Goal: Task Accomplishment & Management: Manage account settings

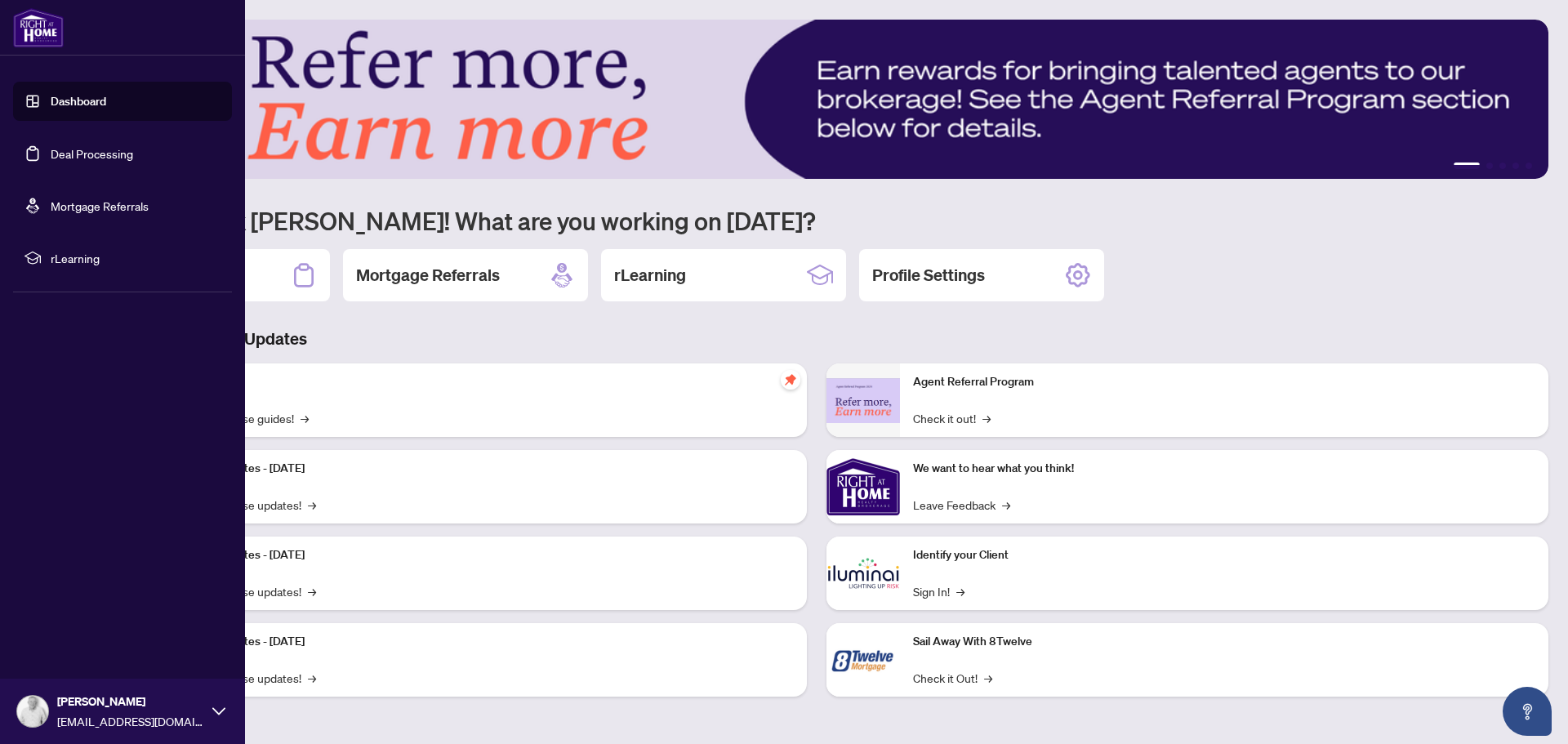
click at [98, 160] on link "Deal Processing" at bounding box center [92, 154] width 83 height 15
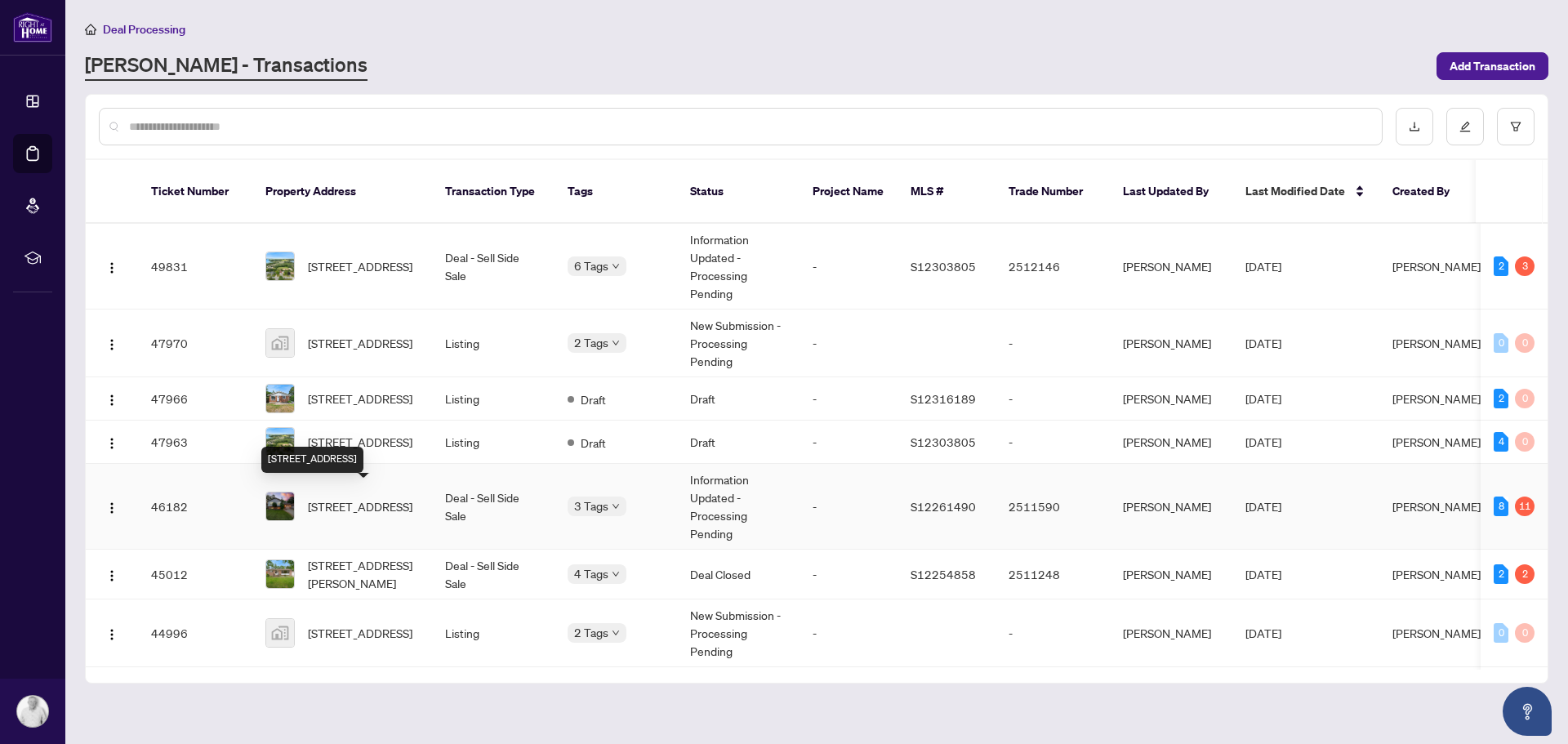
click at [344, 498] on span "[STREET_ADDRESS]" at bounding box center [360, 507] width 105 height 18
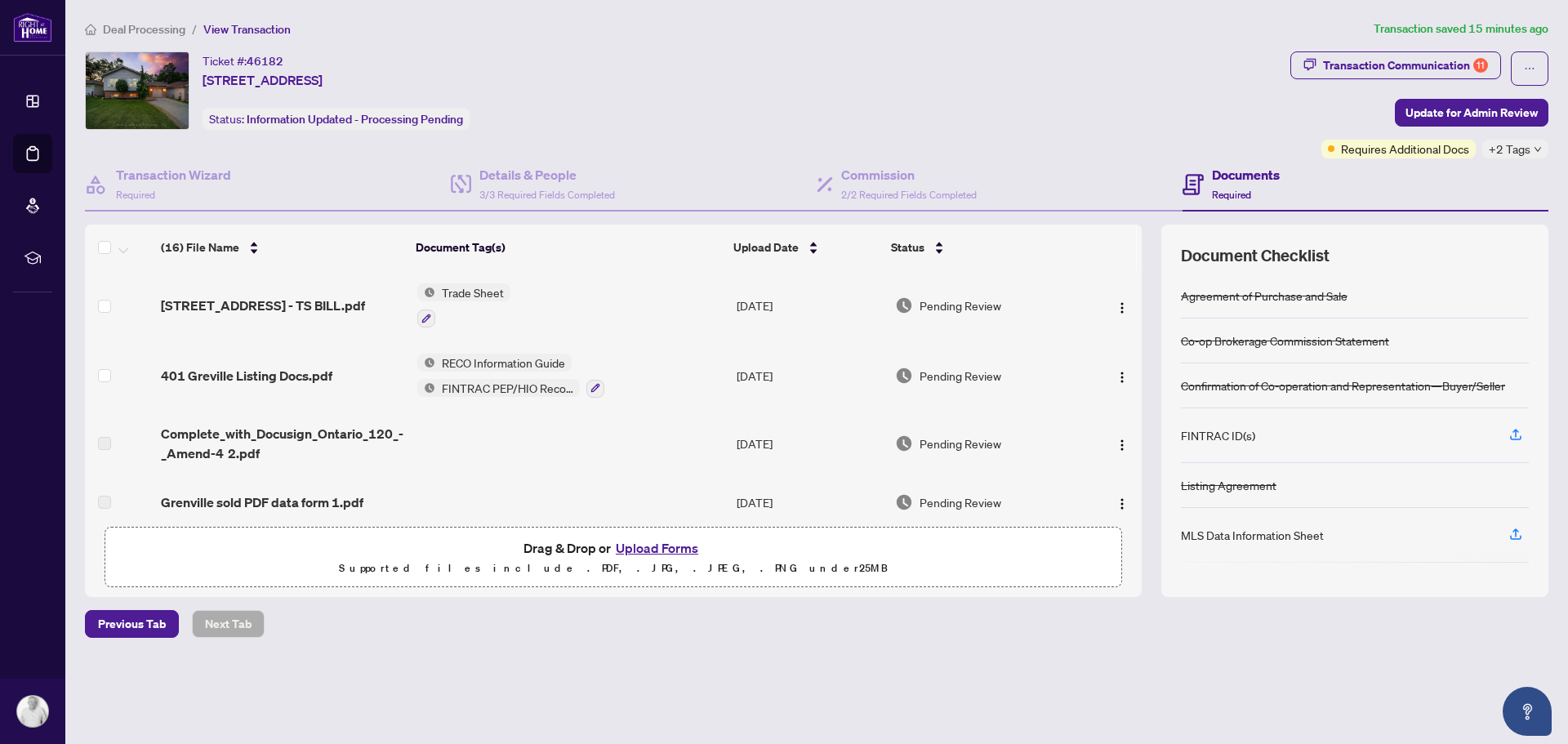
click at [168, 30] on span "Deal Processing" at bounding box center [144, 29] width 83 height 15
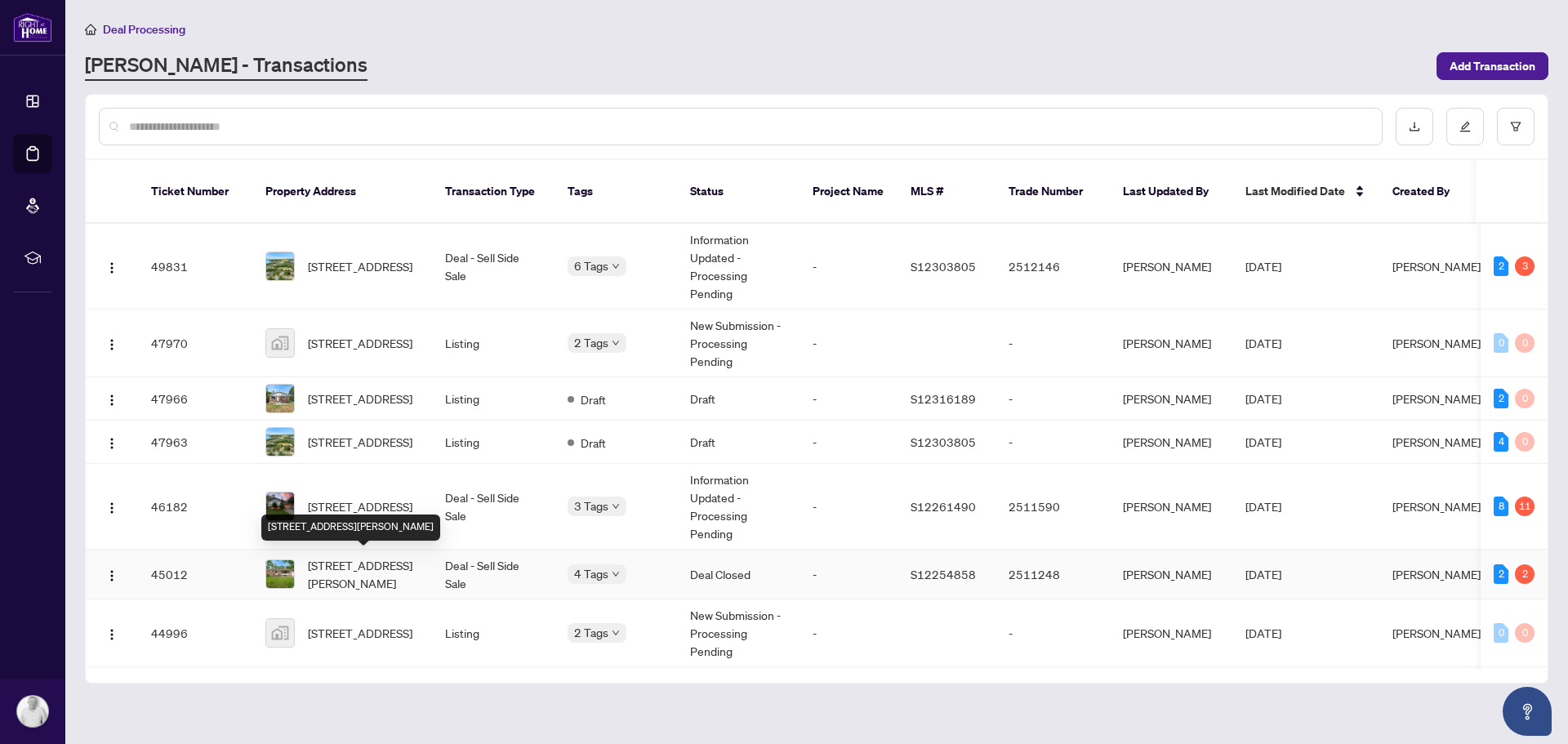
click at [377, 563] on span "[STREET_ADDRESS][PERSON_NAME]" at bounding box center [363, 575] width 111 height 36
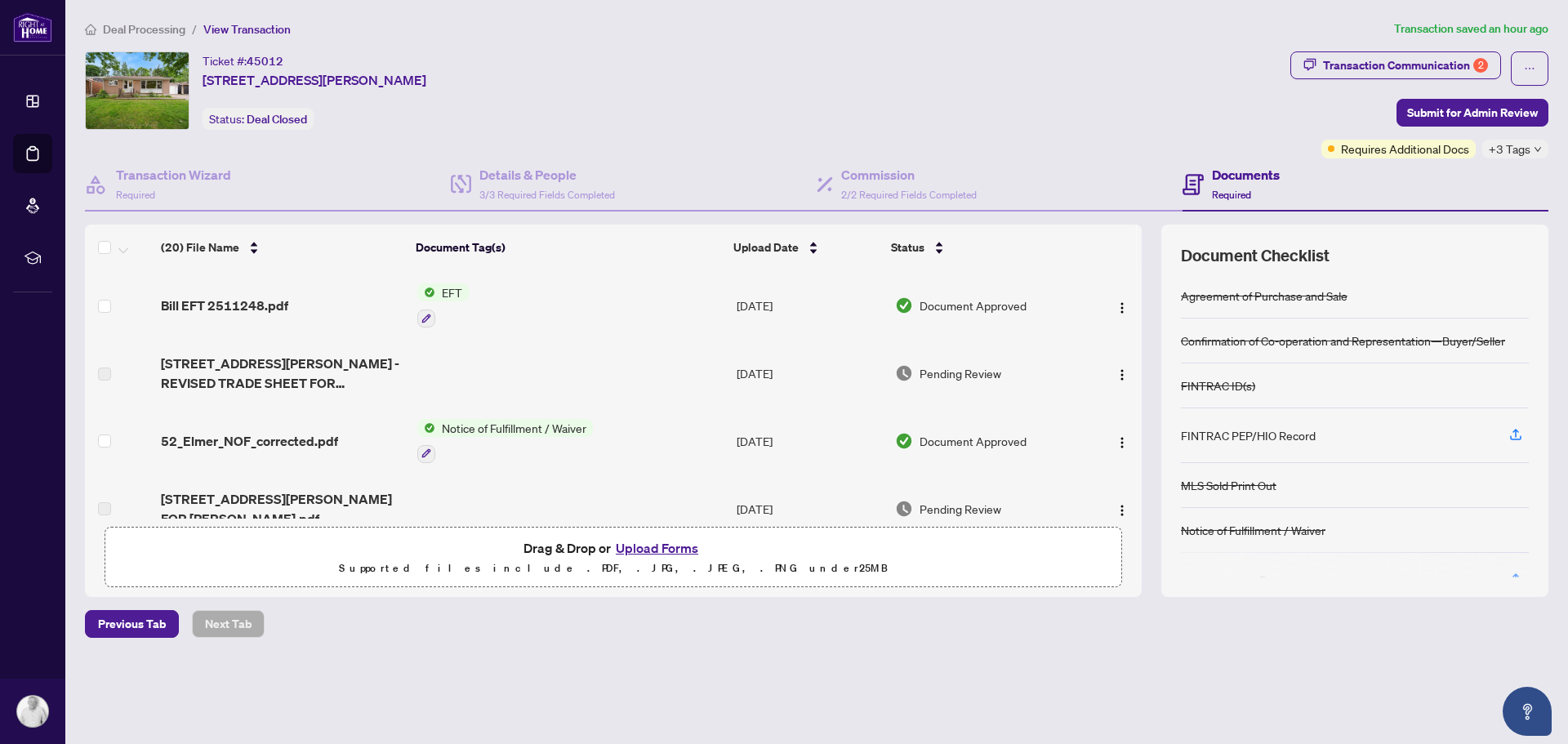
click at [172, 33] on span "Deal Processing" at bounding box center [144, 29] width 83 height 15
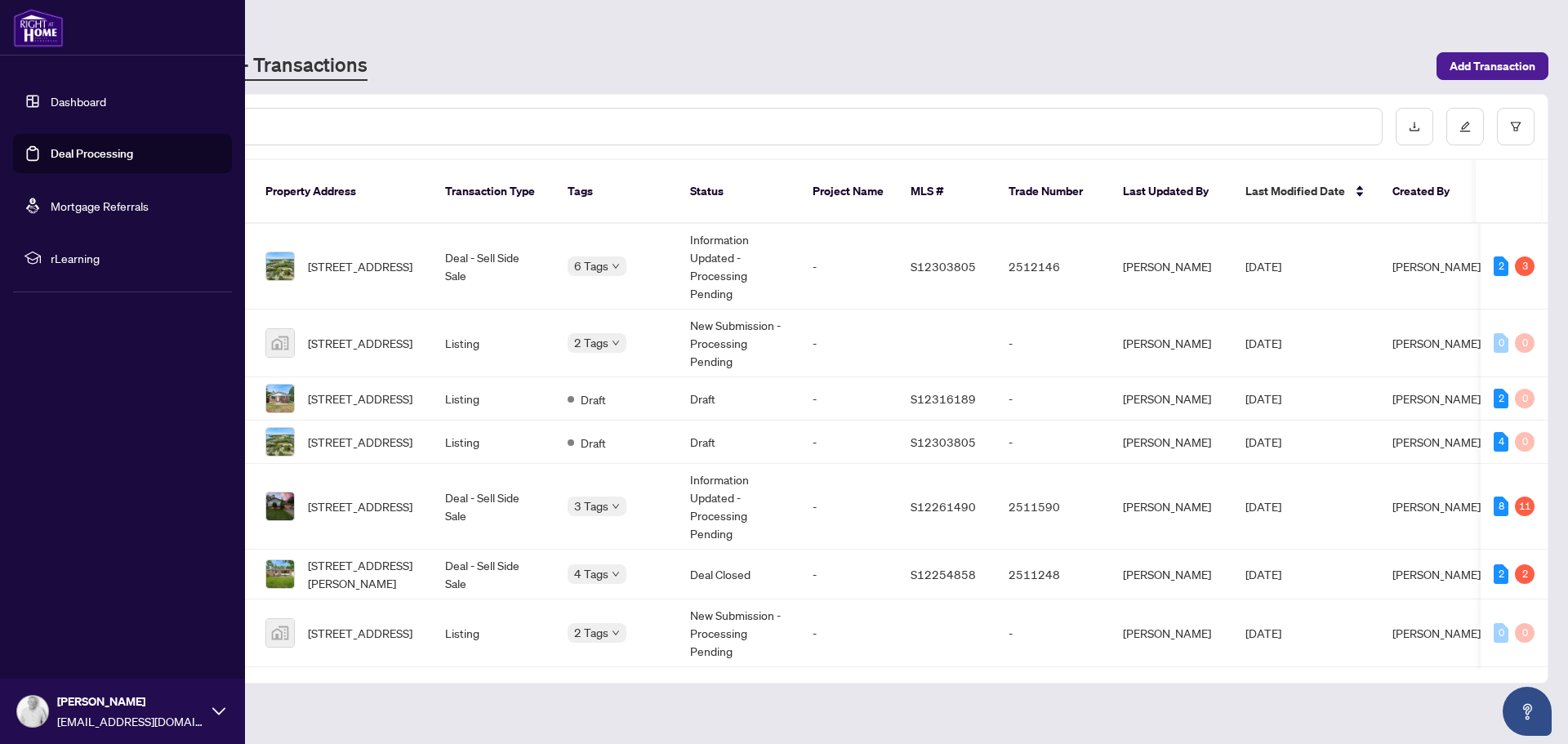
click at [47, 724] on div "[PERSON_NAME] [EMAIL_ADDRESS][DOMAIN_NAME]" at bounding box center [122, 712] width 245 height 65
click at [88, 619] on button "Logout" at bounding box center [123, 615] width 219 height 28
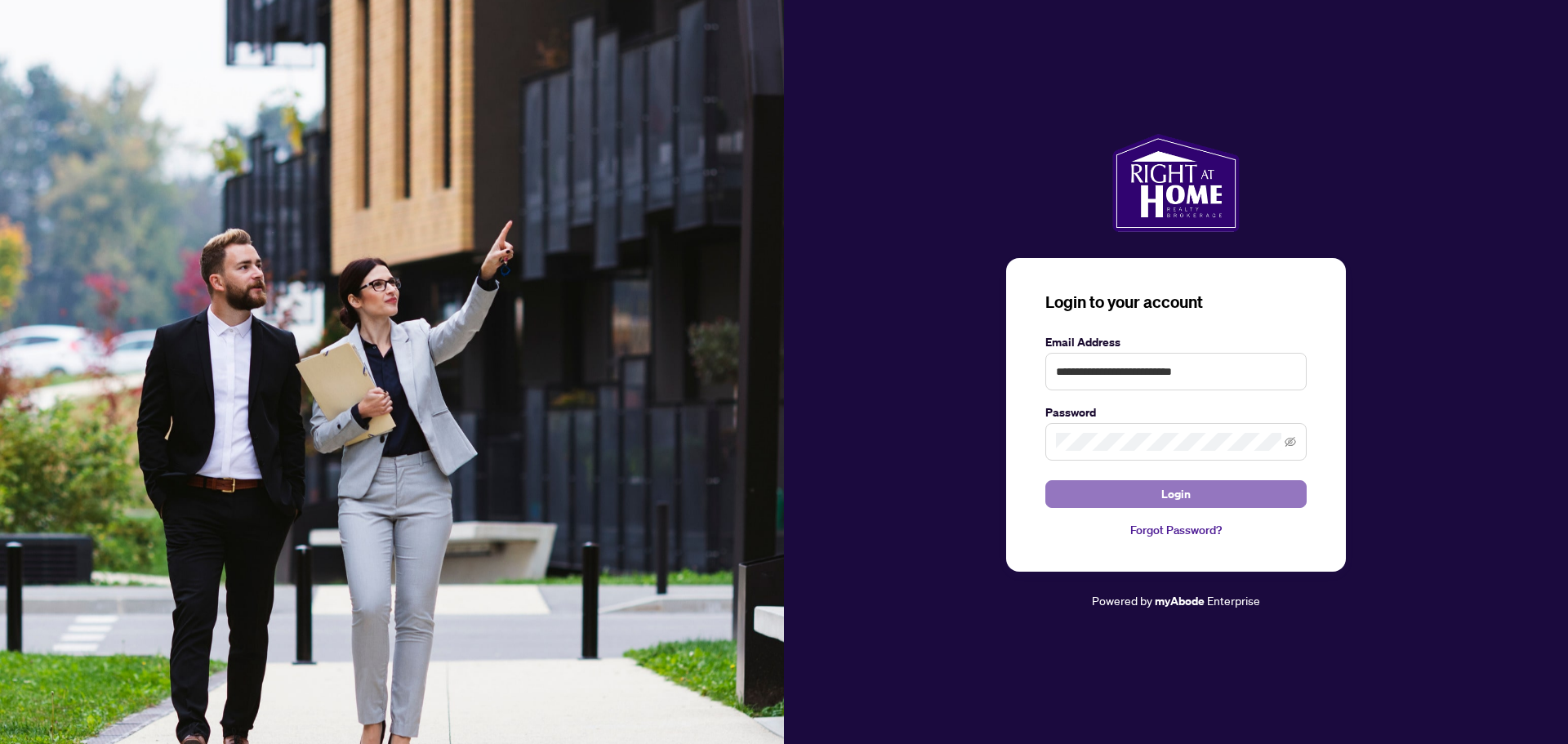
click at [1186, 494] on span "Login" at bounding box center [1175, 494] width 29 height 26
